Goal: Task Accomplishment & Management: Use online tool/utility

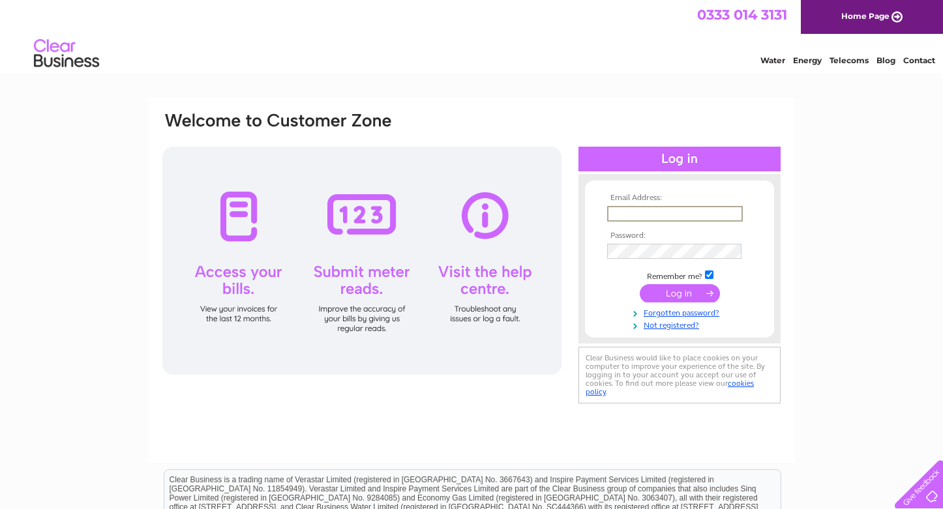
type input "[EMAIL_ADDRESS][DOMAIN_NAME]"
click at [680, 292] on input "submit" at bounding box center [680, 293] width 80 height 18
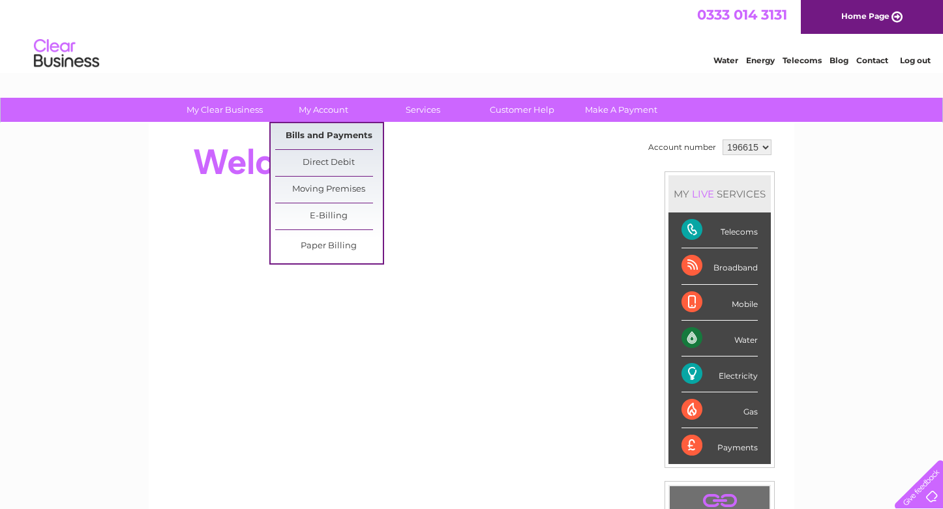
click at [323, 135] on link "Bills and Payments" at bounding box center [329, 136] width 108 height 26
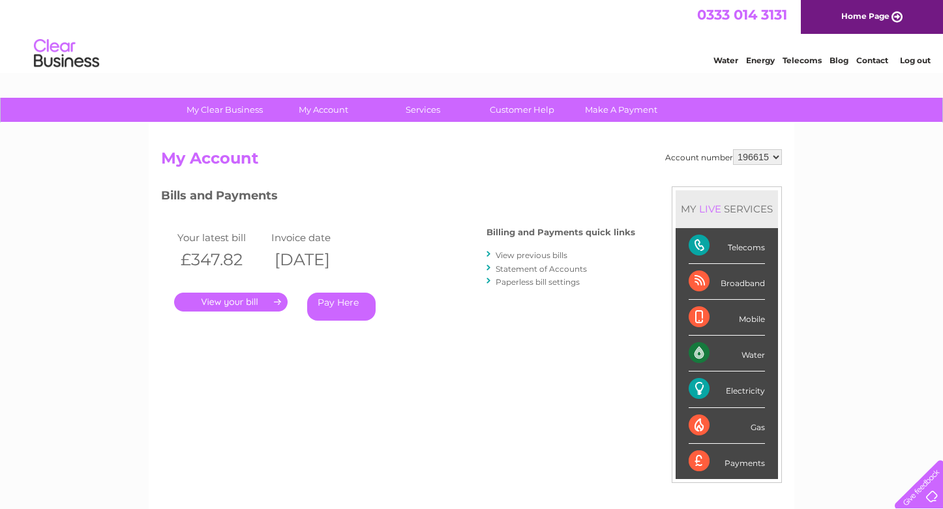
click at [531, 258] on link "View previous bills" at bounding box center [532, 255] width 72 height 10
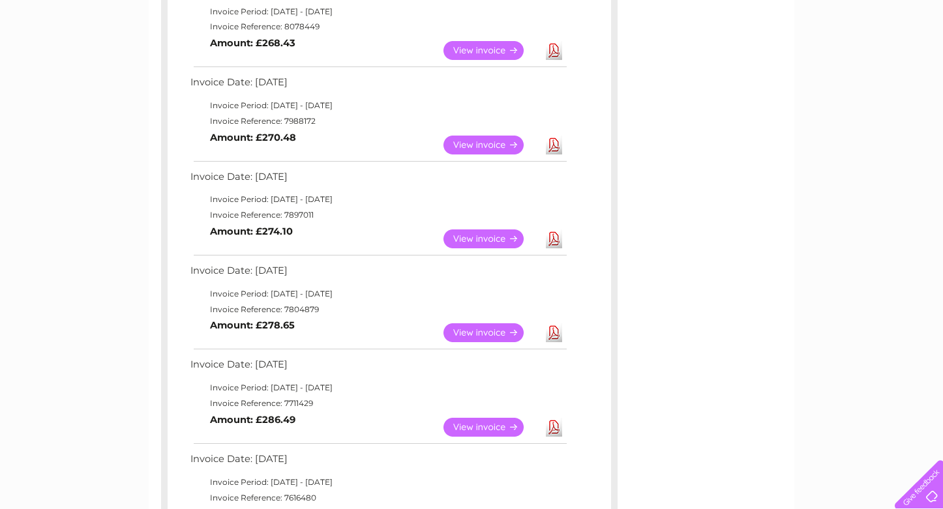
scroll to position [362, 0]
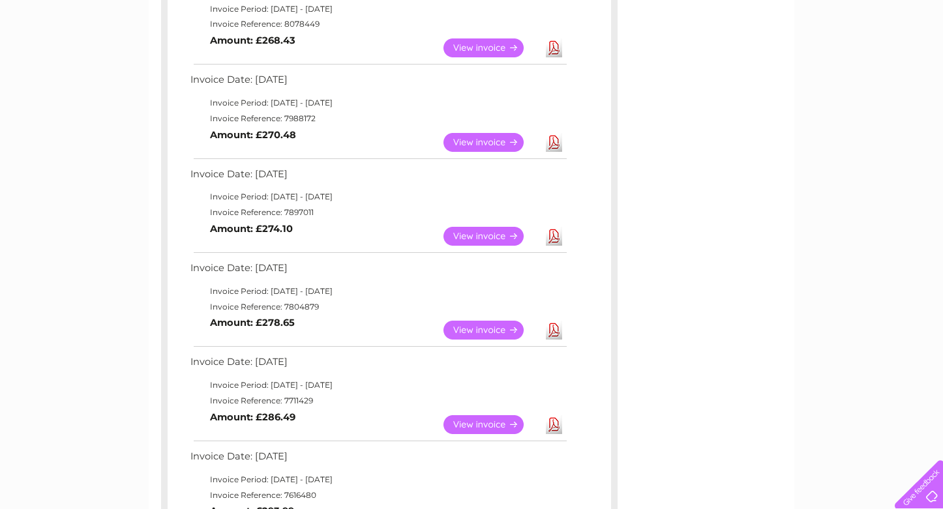
click at [555, 227] on link "Download" at bounding box center [554, 236] width 16 height 19
click at [556, 136] on link "Download" at bounding box center [554, 142] width 16 height 19
click at [554, 44] on link "Download" at bounding box center [554, 47] width 16 height 19
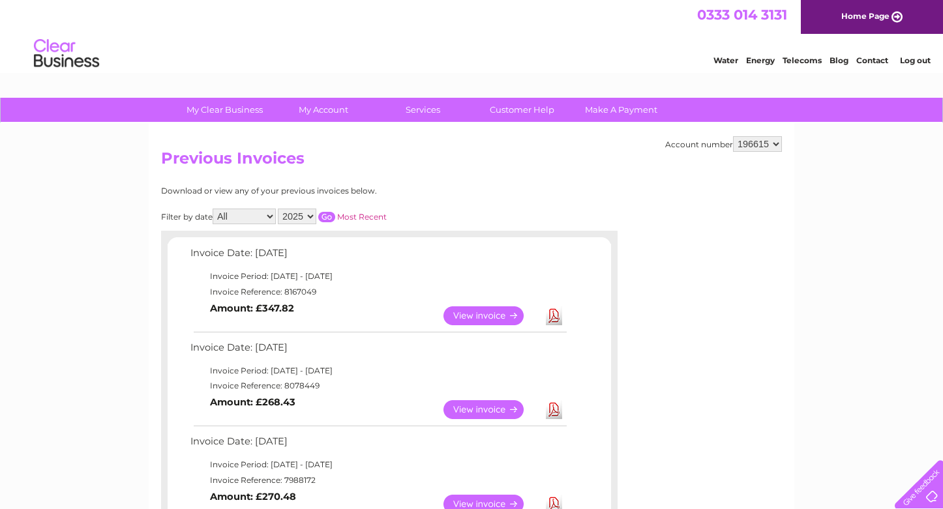
scroll to position [0, 0]
select select "196616"
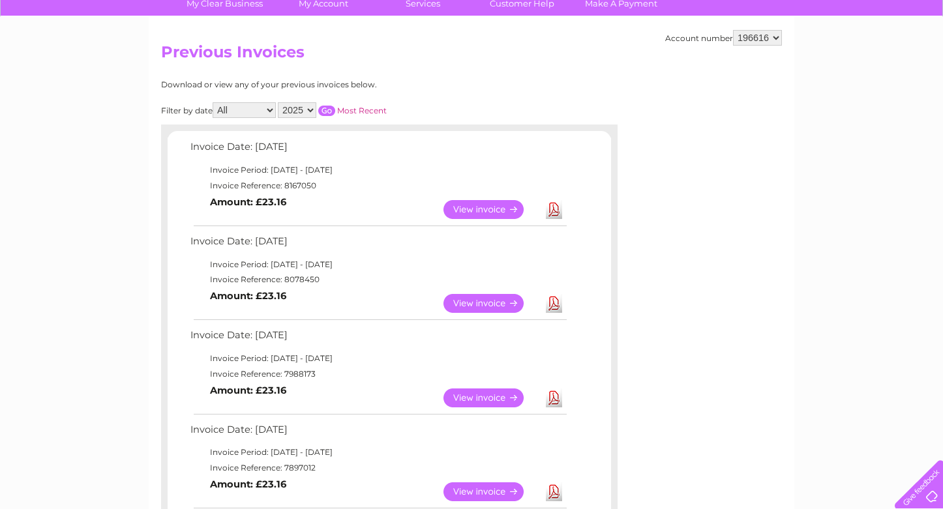
scroll to position [119, 0]
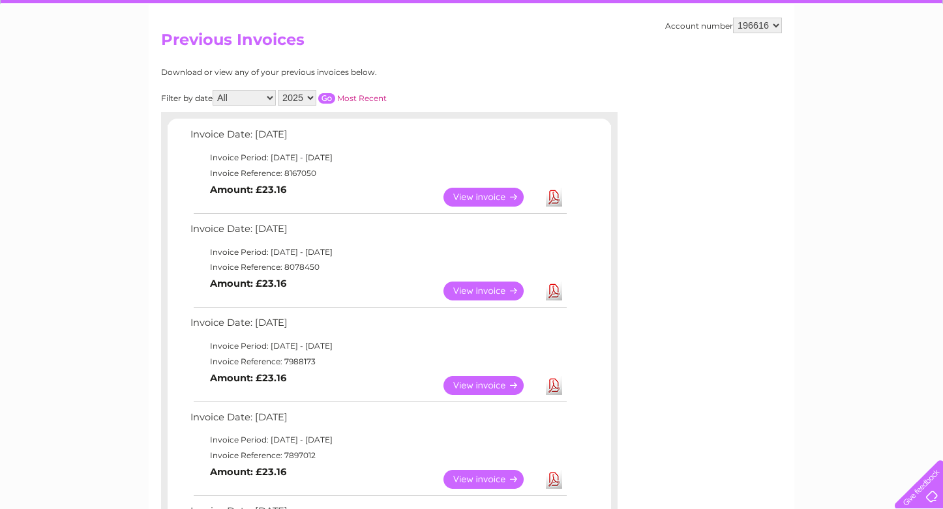
click at [551, 287] on link "Download" at bounding box center [554, 291] width 16 height 19
click at [555, 380] on link "Download" at bounding box center [554, 385] width 16 height 19
click at [555, 470] on link "Download" at bounding box center [554, 479] width 16 height 19
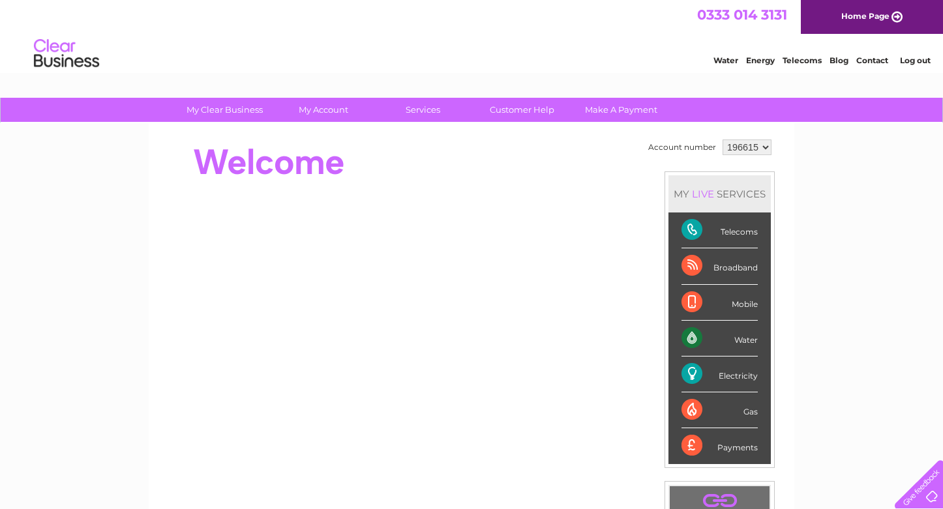
click at [693, 338] on div "Water" at bounding box center [719, 339] width 76 height 36
click at [736, 342] on div "Water" at bounding box center [719, 339] width 76 height 36
select select "196616"
click at [700, 338] on div "Water" at bounding box center [719, 339] width 76 height 36
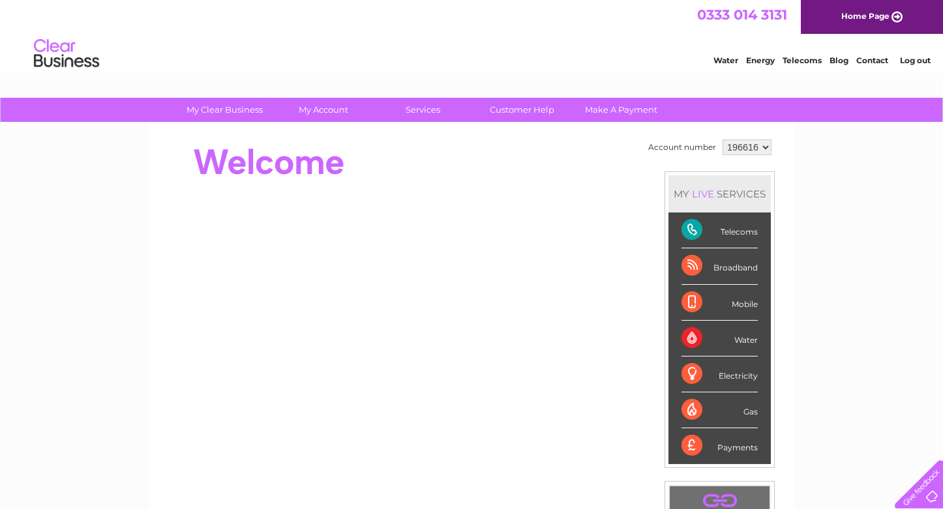
click at [700, 338] on div "Water" at bounding box center [719, 339] width 76 height 36
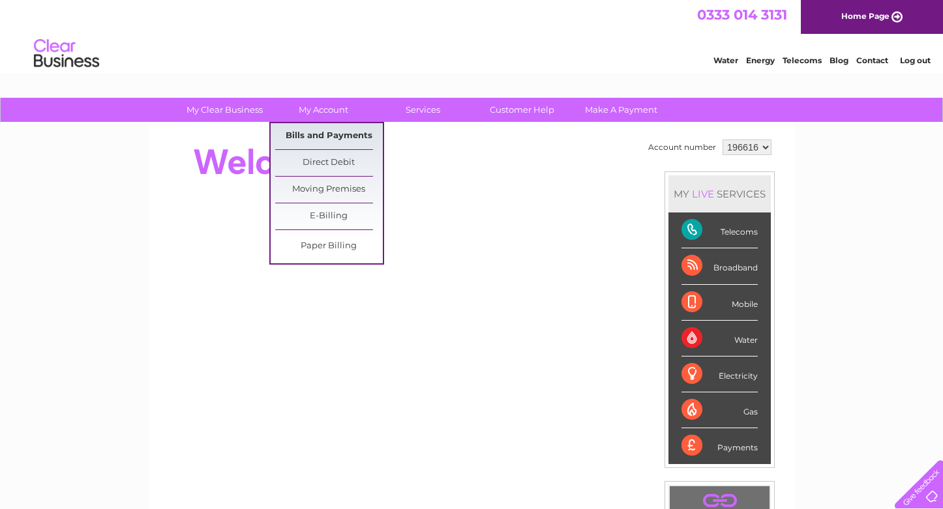
click at [320, 135] on link "Bills and Payments" at bounding box center [329, 136] width 108 height 26
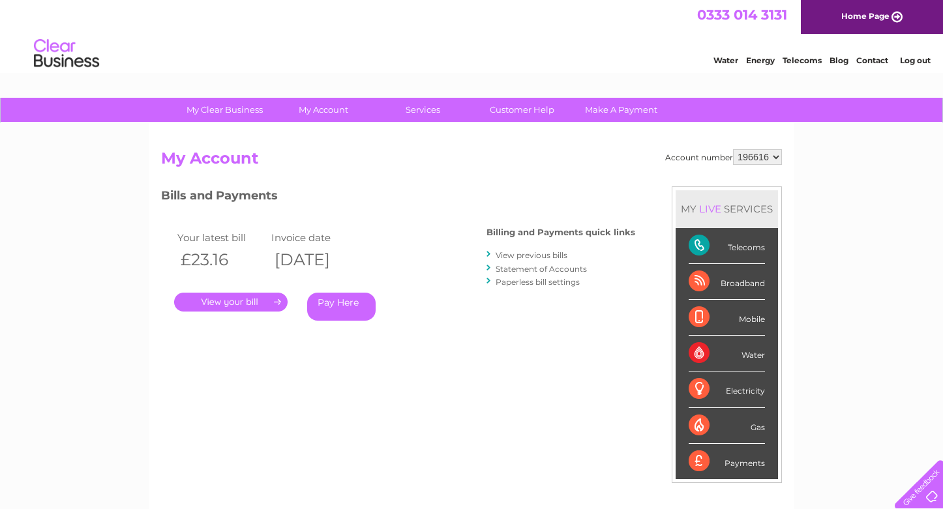
click at [257, 299] on link "." at bounding box center [230, 302] width 113 height 19
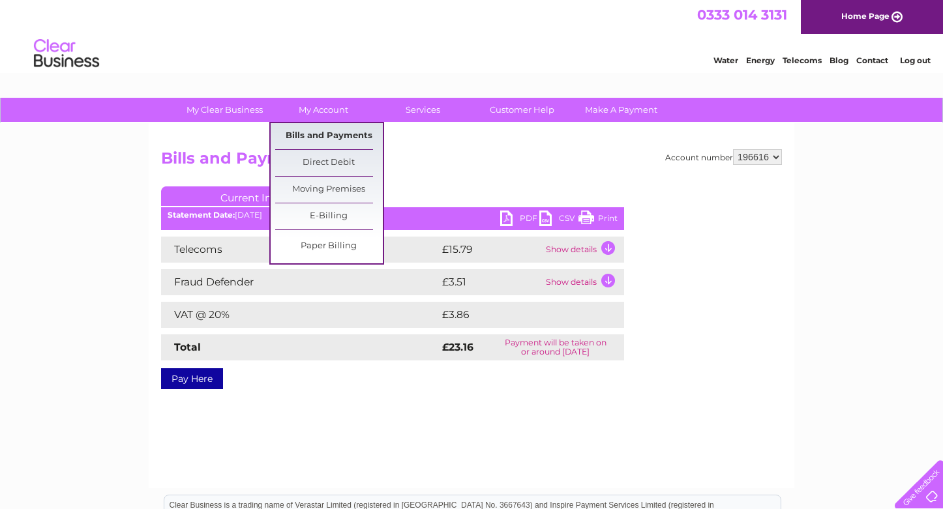
click at [329, 139] on link "Bills and Payments" at bounding box center [329, 136] width 108 height 26
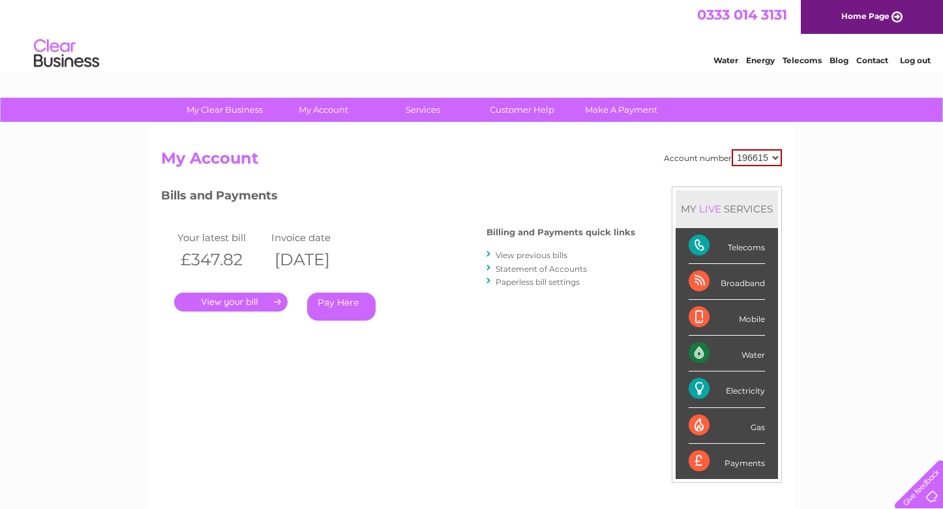
click at [532, 256] on link "View previous bills" at bounding box center [532, 255] width 72 height 10
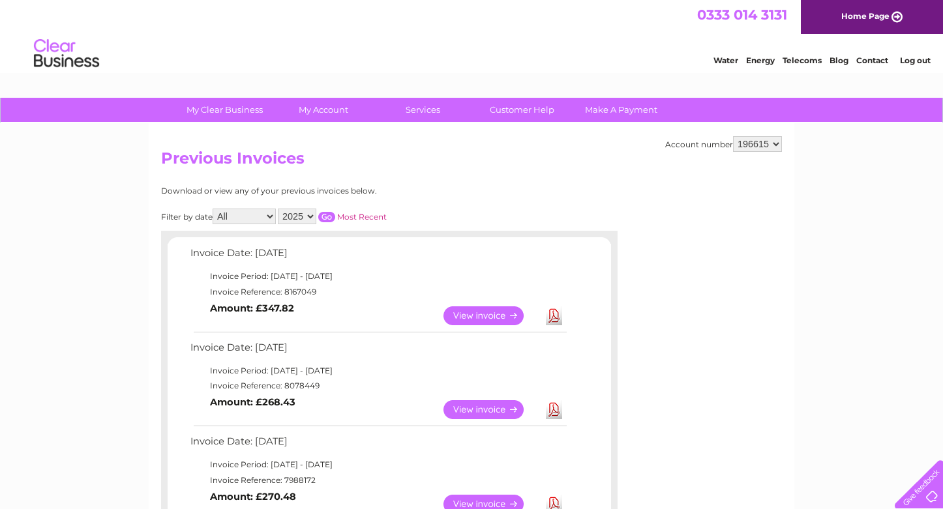
click at [554, 404] on link "Download" at bounding box center [554, 409] width 16 height 19
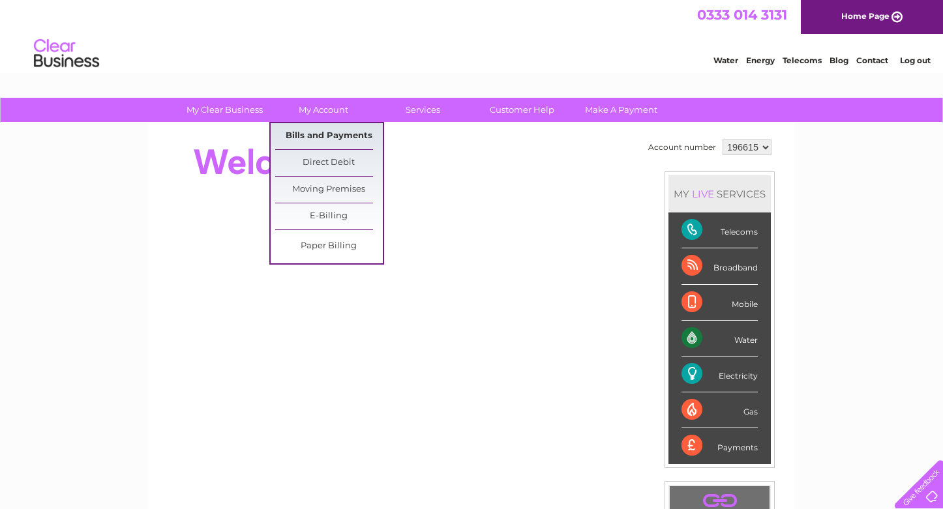
click at [320, 133] on link "Bills and Payments" at bounding box center [329, 136] width 108 height 26
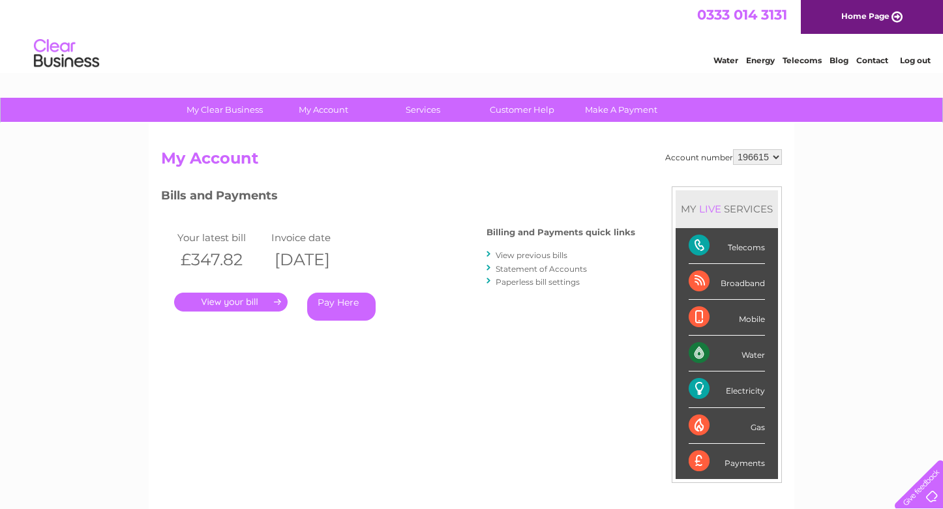
select select "196616"
click at [245, 303] on link "." at bounding box center [230, 302] width 113 height 19
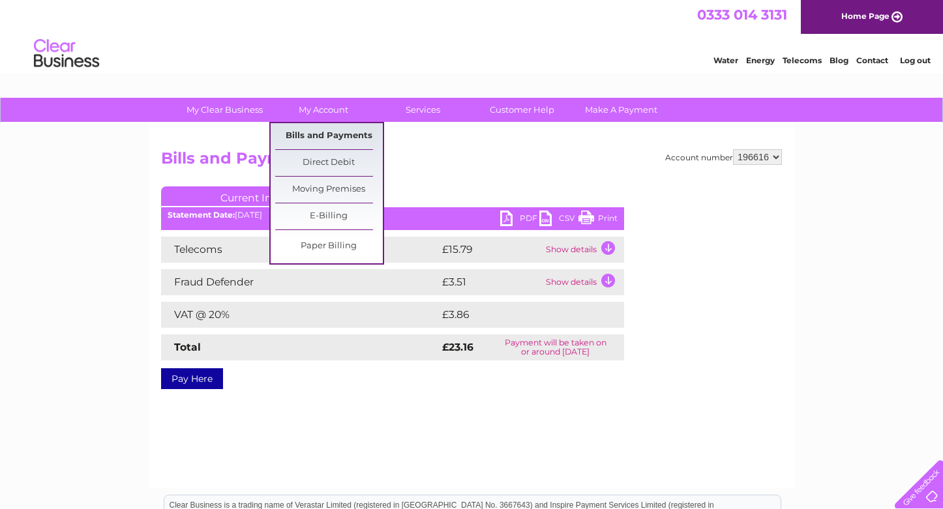
click at [322, 131] on link "Bills and Payments" at bounding box center [329, 136] width 108 height 26
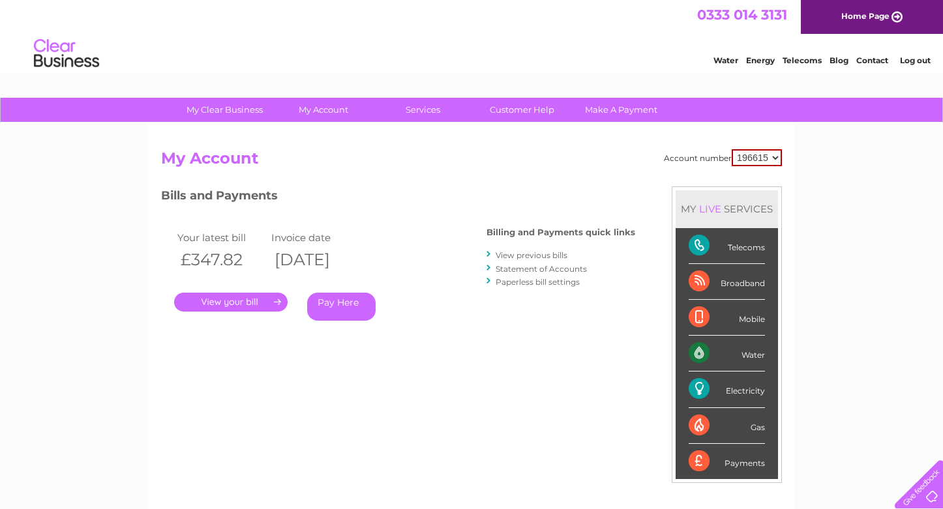
click at [510, 254] on link "View previous bills" at bounding box center [532, 255] width 72 height 10
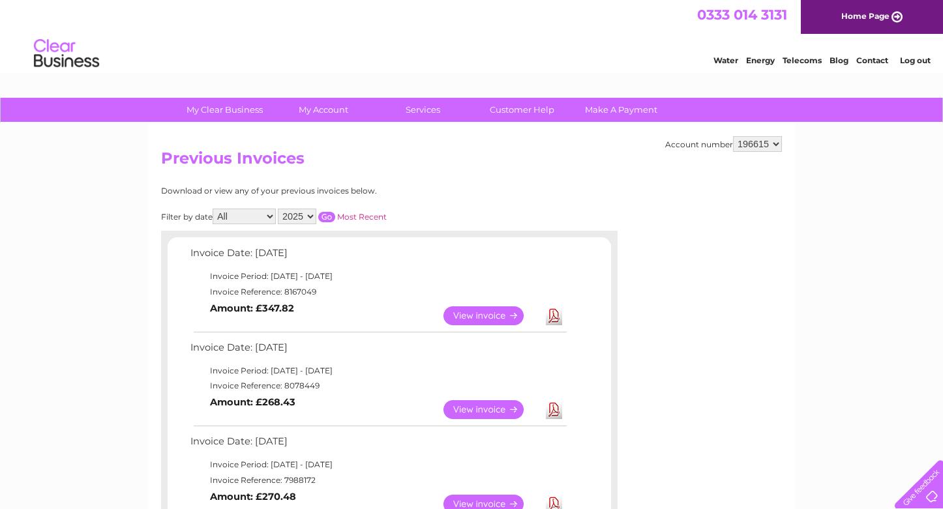
select select "196616"
click at [556, 405] on link "Download" at bounding box center [554, 409] width 16 height 19
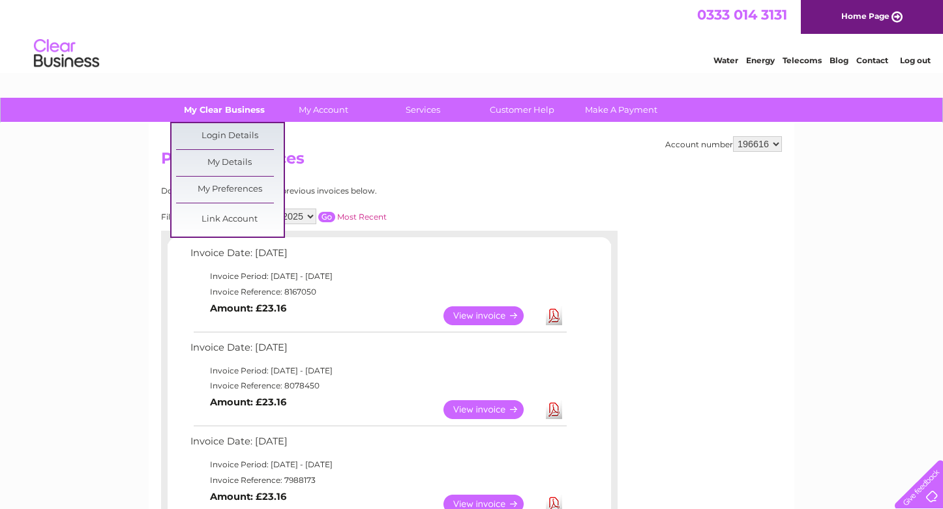
click at [241, 113] on link "My Clear Business" at bounding box center [225, 110] width 108 height 24
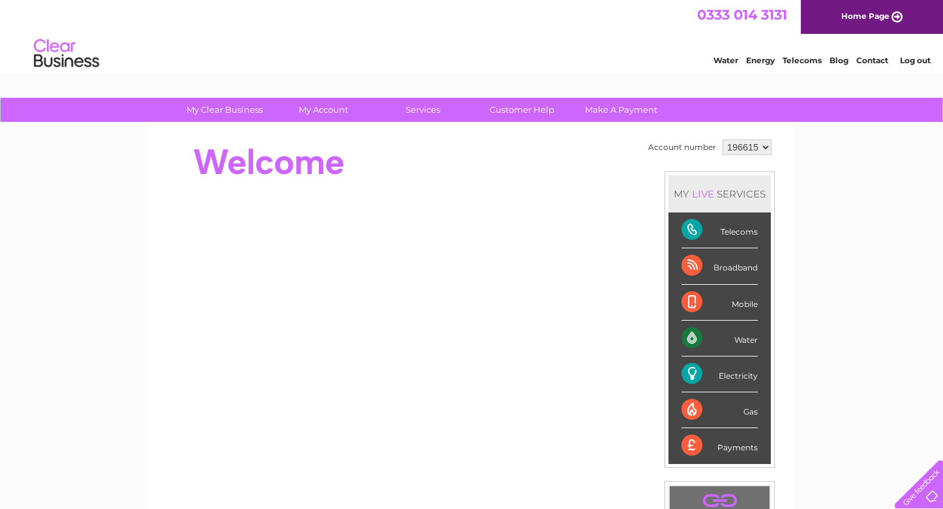
click at [698, 227] on div "Telecoms" at bounding box center [719, 231] width 76 height 36
select select "196616"
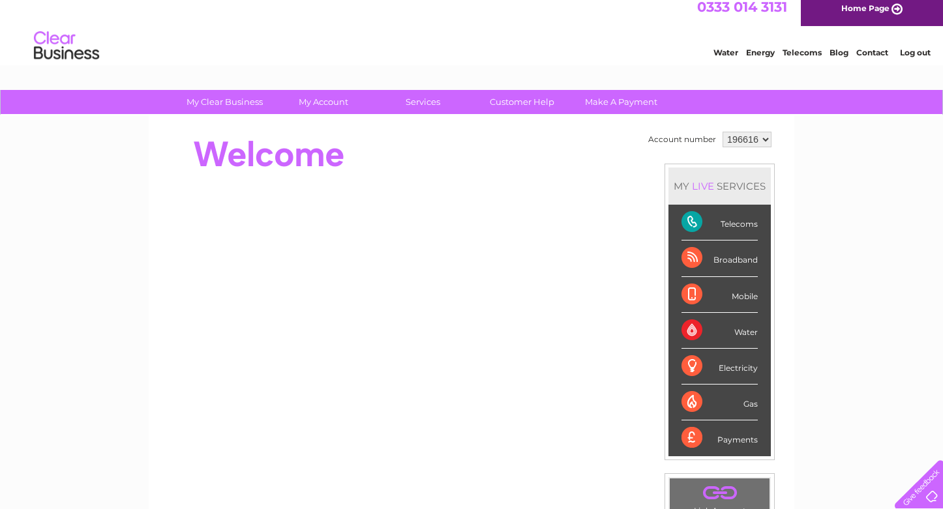
click at [698, 222] on div "Telecoms" at bounding box center [719, 223] width 76 height 36
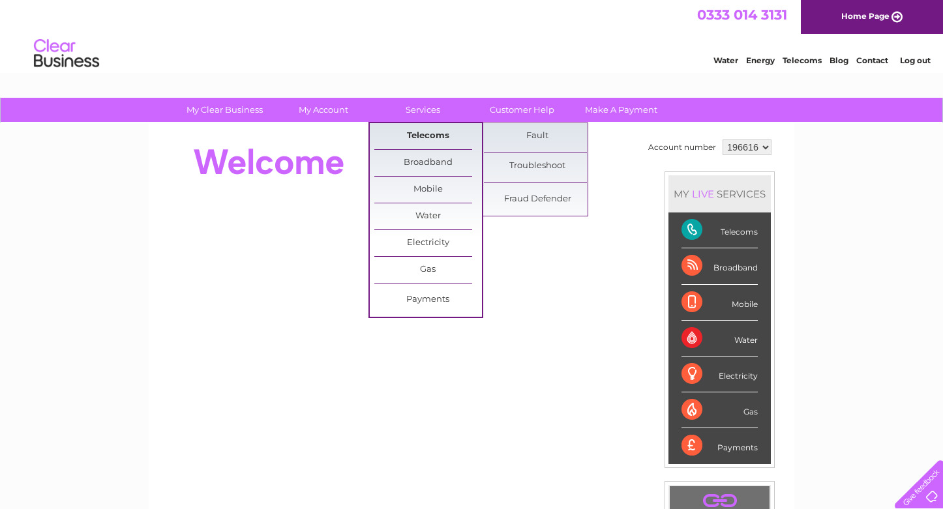
click at [430, 134] on link "Telecoms" at bounding box center [428, 136] width 108 height 26
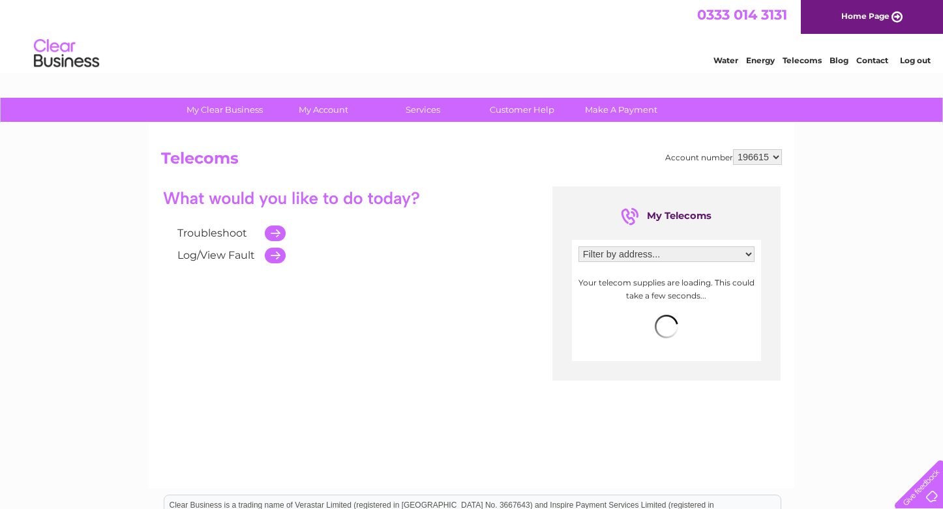
click at [277, 232] on td at bounding box center [271, 233] width 27 height 22
click at [230, 232] on link "Troubleshoot" at bounding box center [212, 233] width 70 height 12
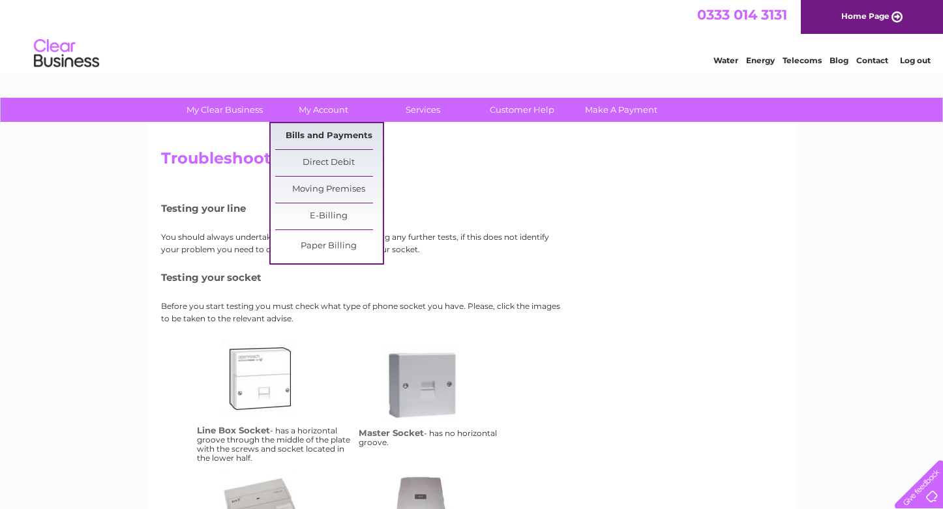
click at [312, 131] on link "Bills and Payments" at bounding box center [329, 136] width 108 height 26
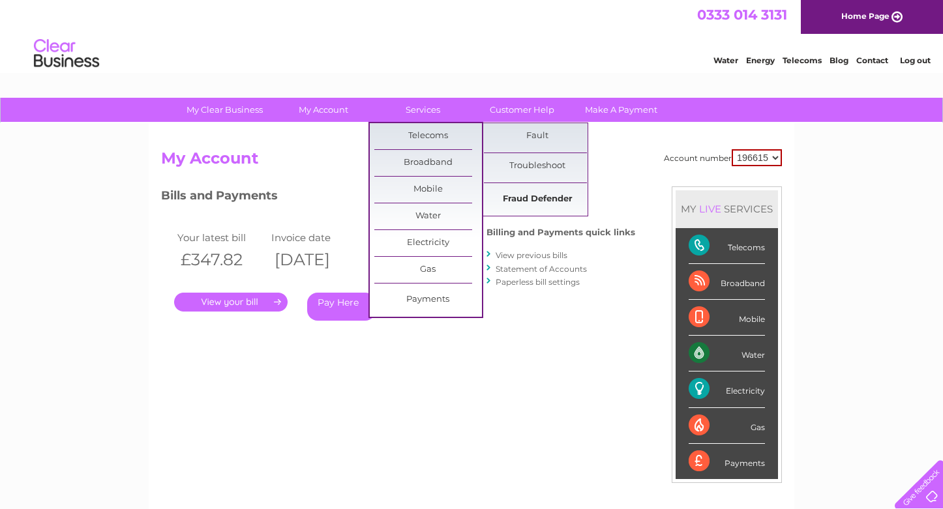
click at [524, 196] on link "Fraud Defender" at bounding box center [538, 200] width 108 height 26
